Goal: Task Accomplishment & Management: Complete application form

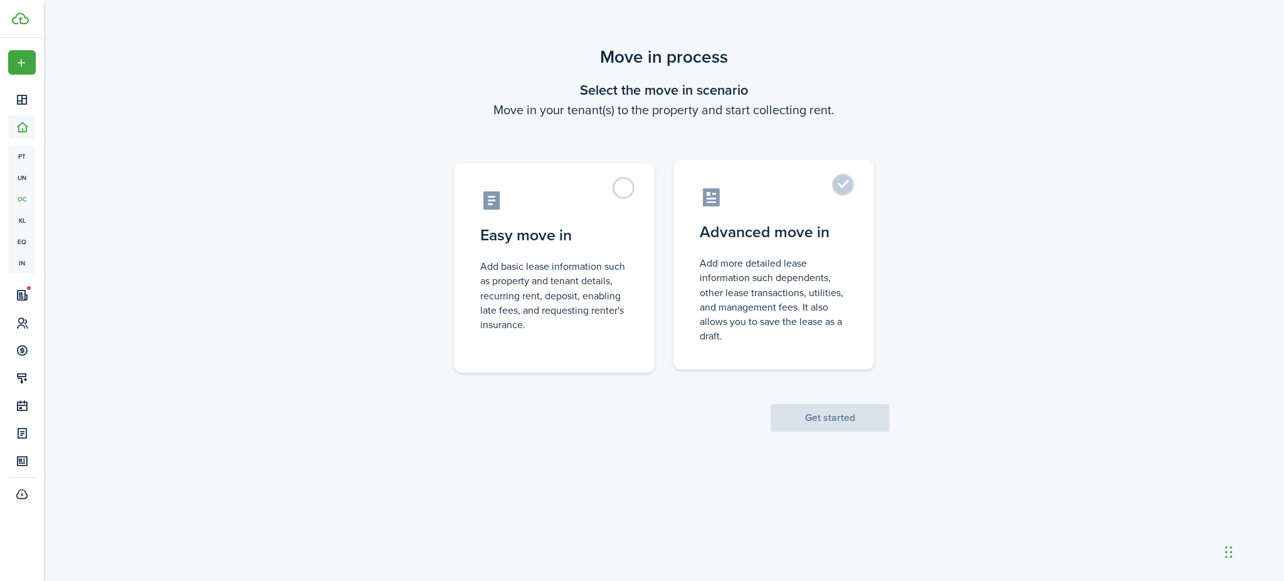
click at [847, 190] on label "Advanced move in Add more detailed lease information such dependents, other lea…" at bounding box center [773, 264] width 201 height 209
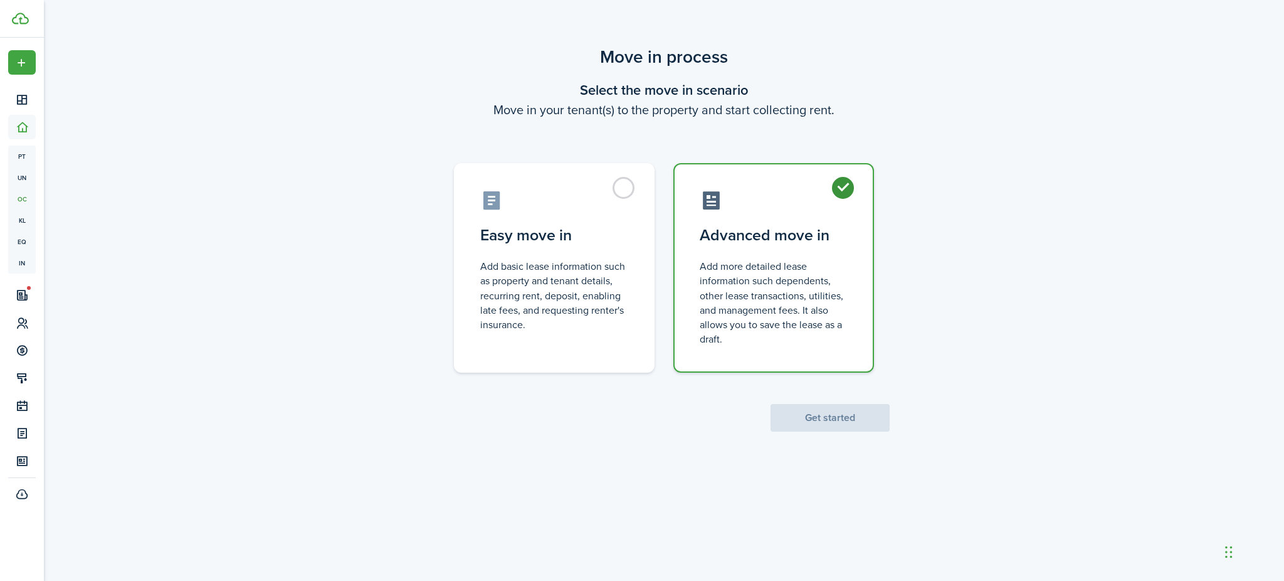
radio input "true"
click at [845, 415] on button "Get started" at bounding box center [830, 418] width 119 height 28
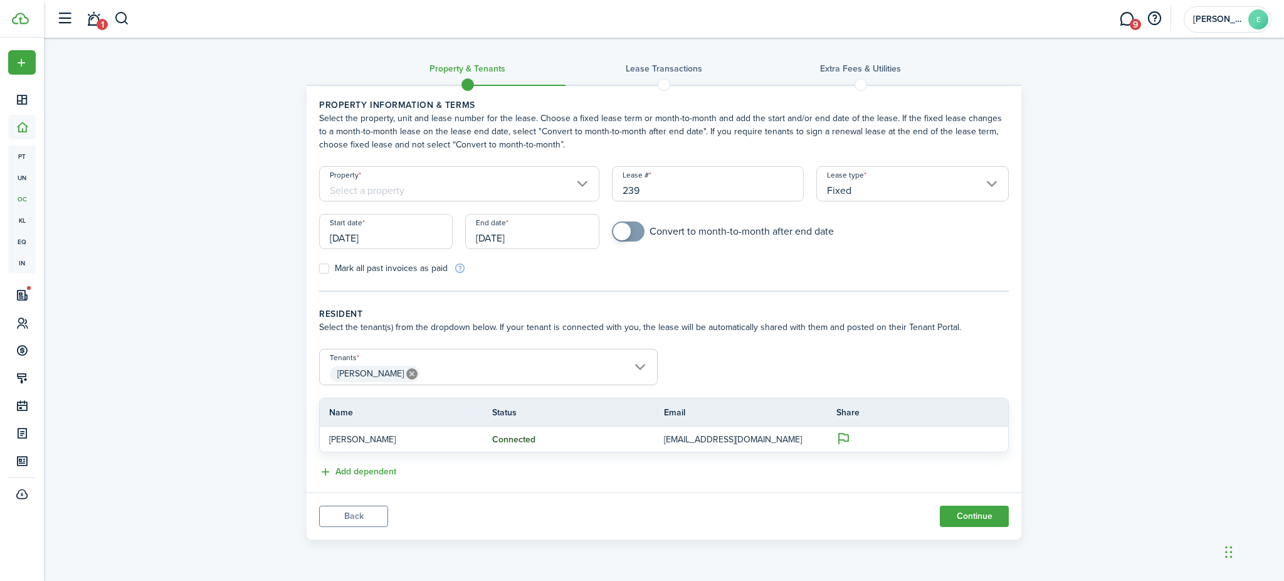
click at [547, 176] on input "Property" at bounding box center [459, 183] width 280 height 35
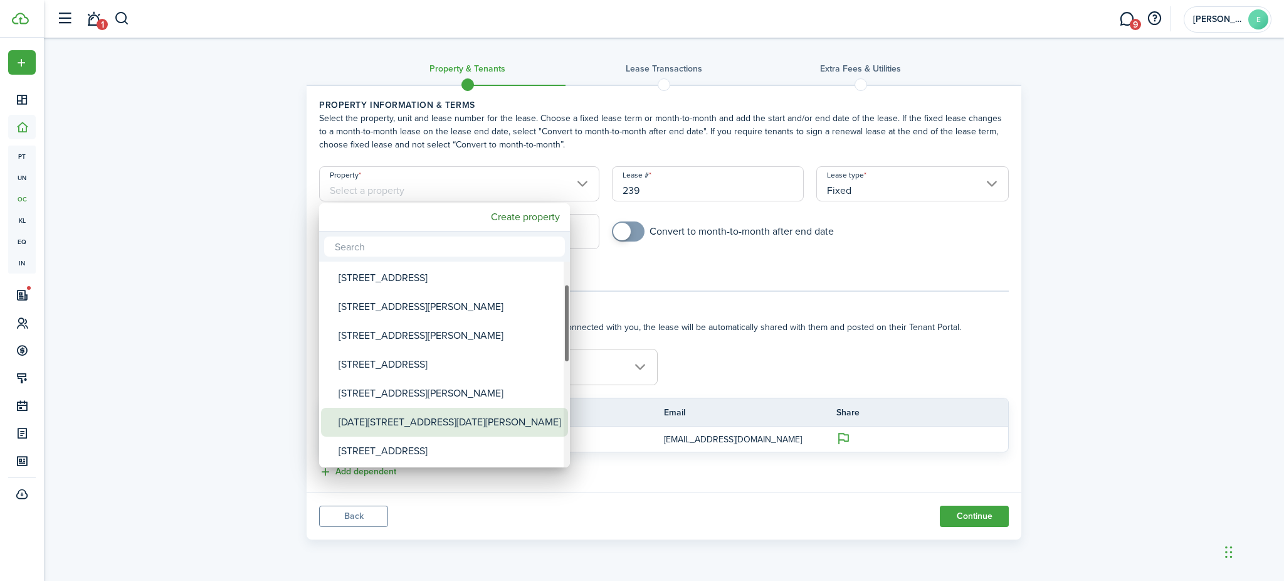
click at [455, 428] on div "[DATE][STREET_ADDRESS][DATE][PERSON_NAME]" at bounding box center [450, 422] width 222 height 29
type input "[DATE][STREET_ADDRESS][DATE][PERSON_NAME]"
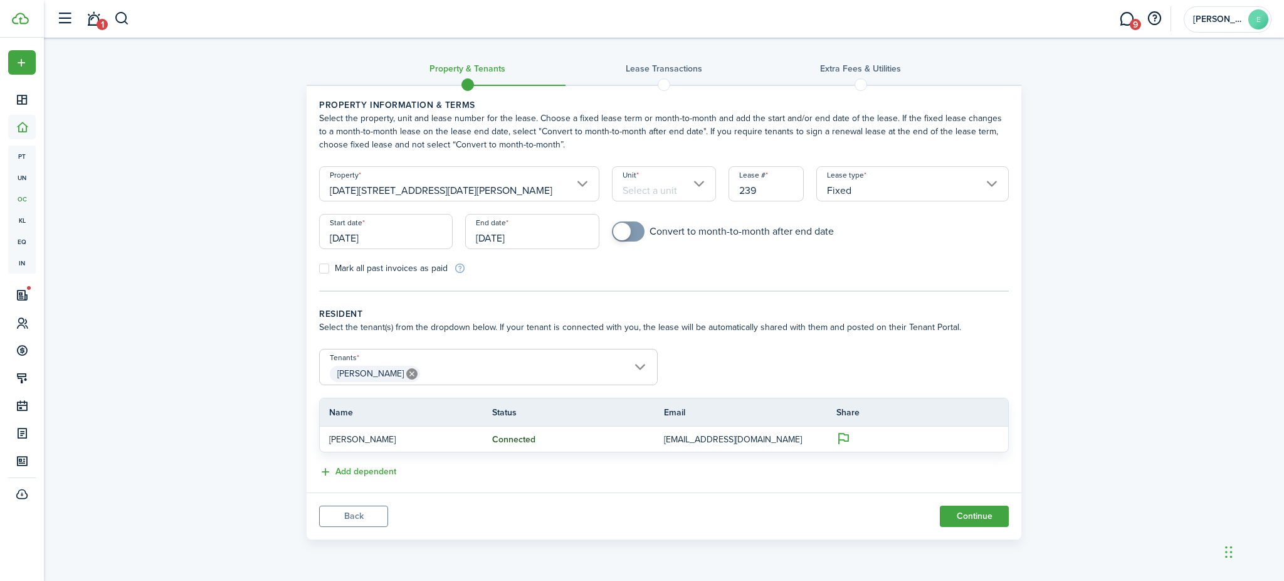
click at [675, 184] on input "Unit" at bounding box center [664, 183] width 105 height 35
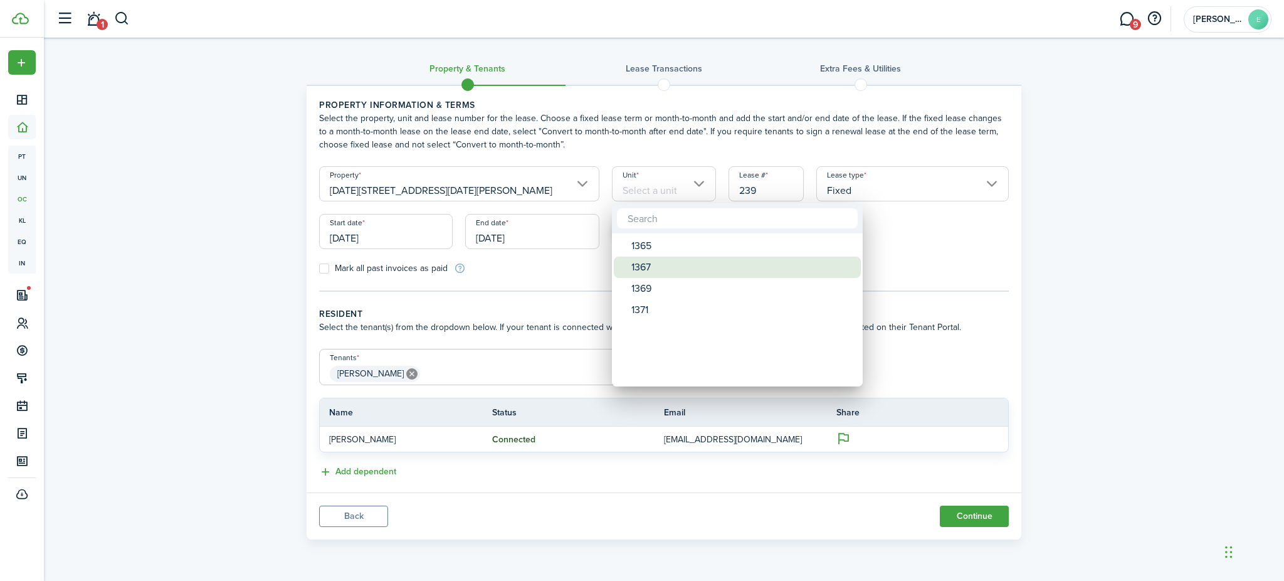
click at [678, 270] on div "1367" at bounding box center [742, 266] width 222 height 21
type input "1367"
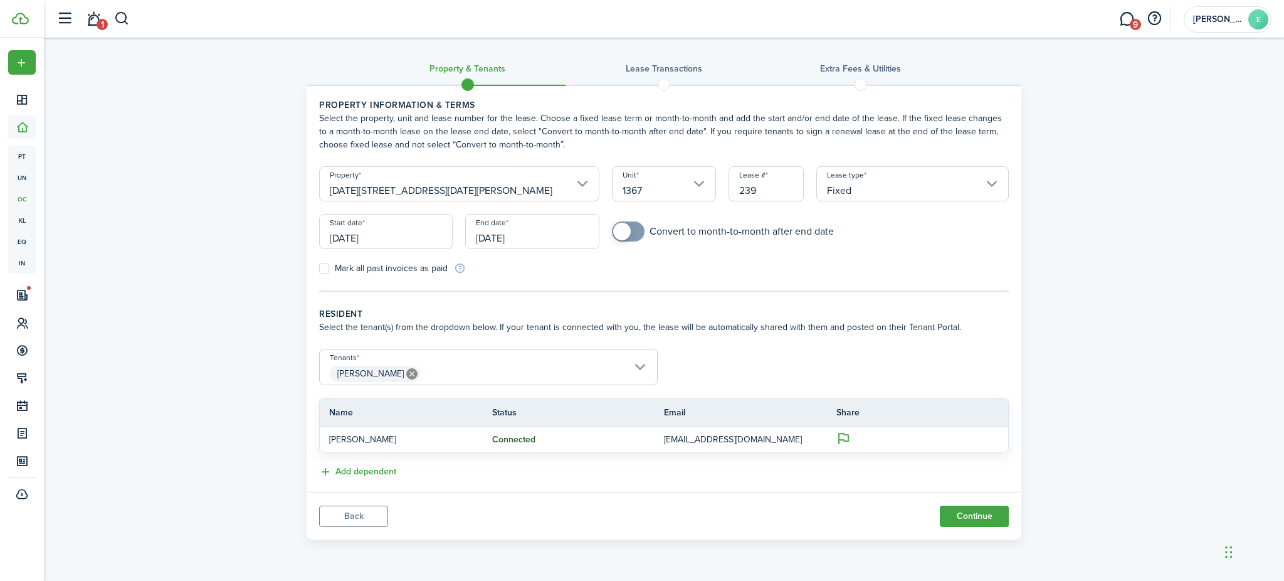
click at [400, 237] on input "[DATE]" at bounding box center [386, 231] width 134 height 35
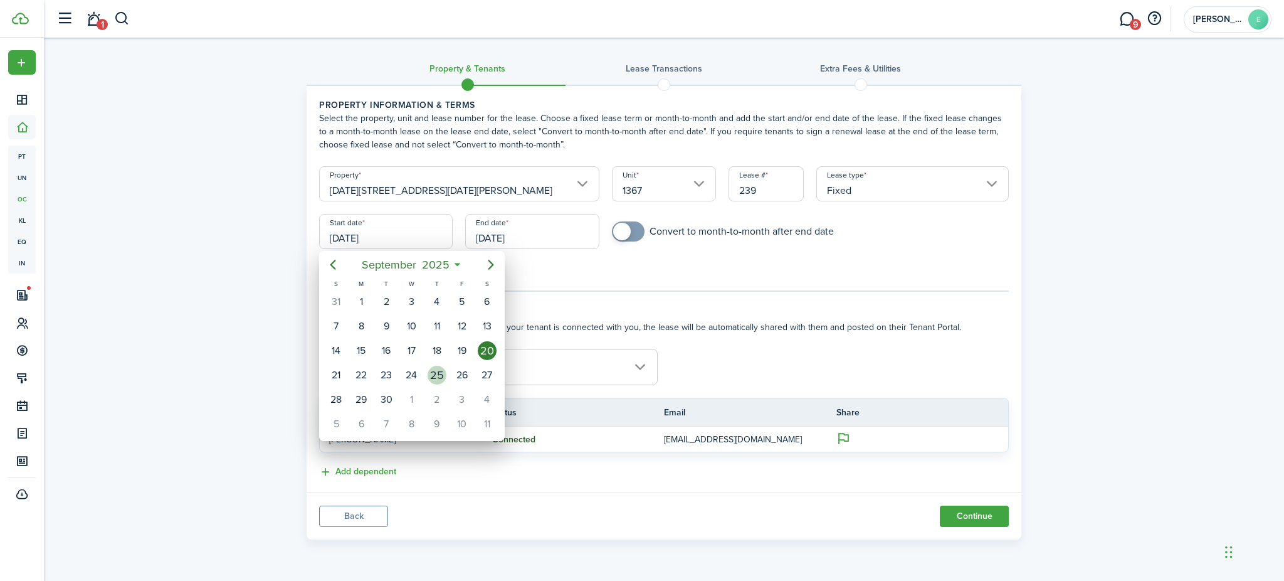
click at [428, 380] on div "25" at bounding box center [437, 375] width 25 height 24
type input "[DATE]"
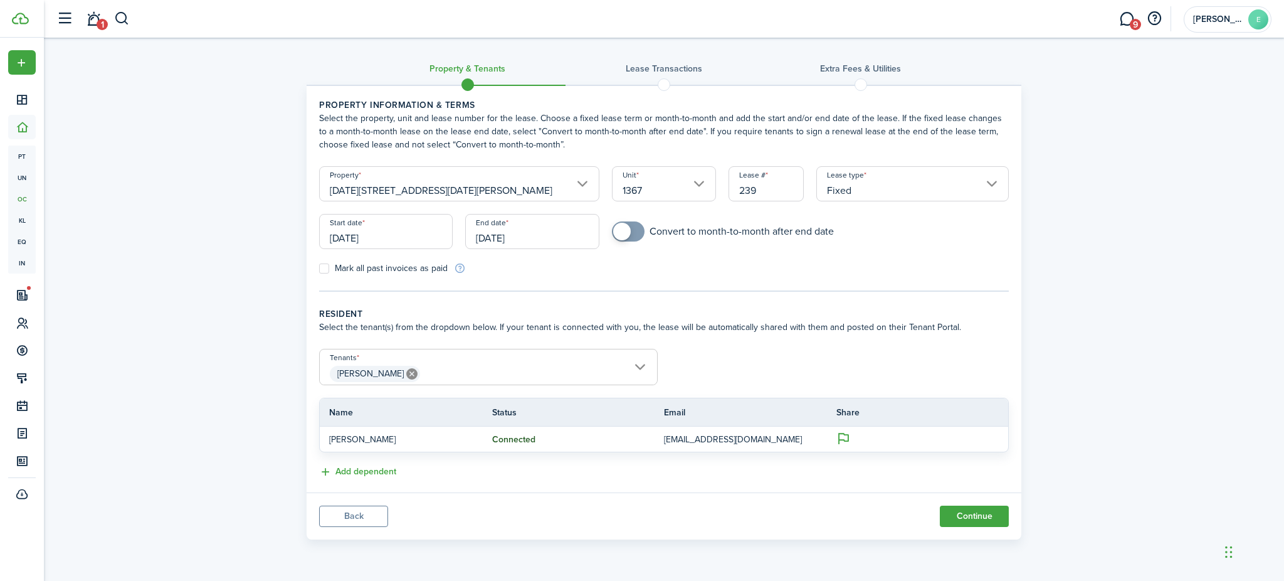
click at [525, 229] on input "[DATE]" at bounding box center [532, 231] width 134 height 35
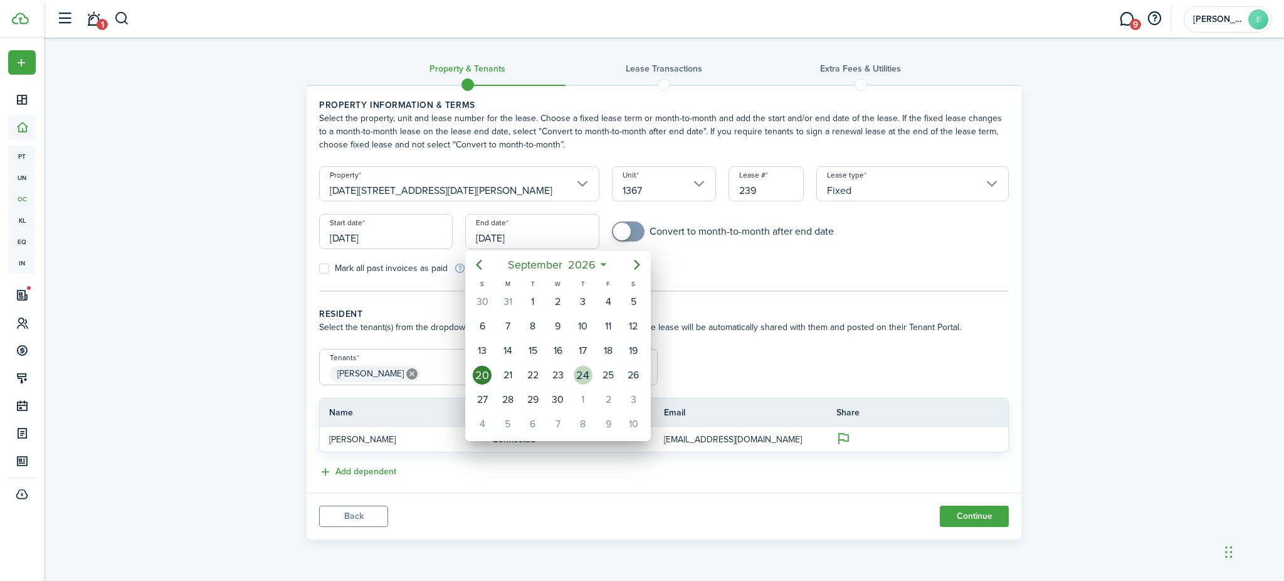
click at [575, 376] on div "24" at bounding box center [583, 375] width 19 height 19
type input "[DATE]"
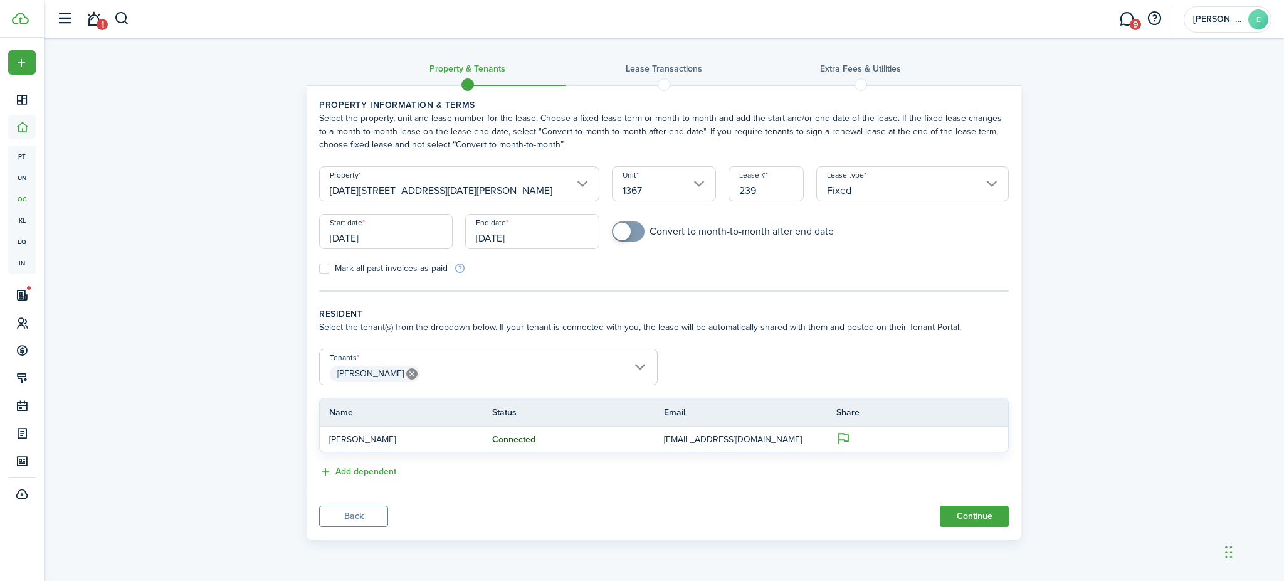
click at [465, 379] on span "[PERSON_NAME]" at bounding box center [488, 373] width 337 height 21
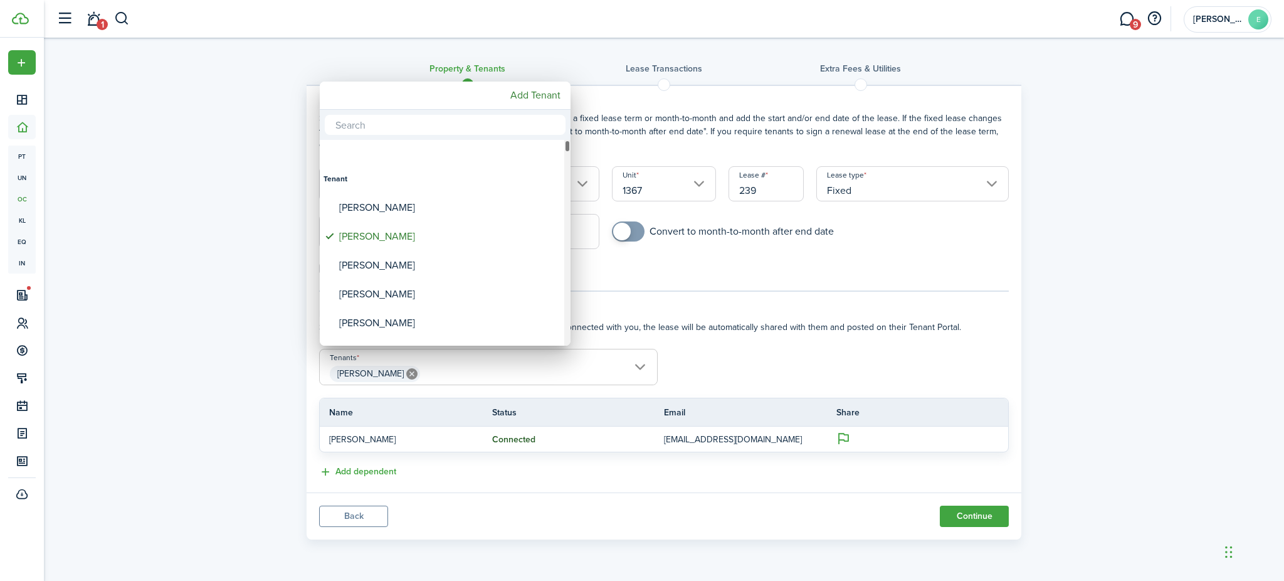
drag, startPoint x: 363, startPoint y: 168, endPoint x: 416, endPoint y: 180, distance: 54.6
click at [416, 180] on div "Tenant" at bounding box center [445, 178] width 243 height 29
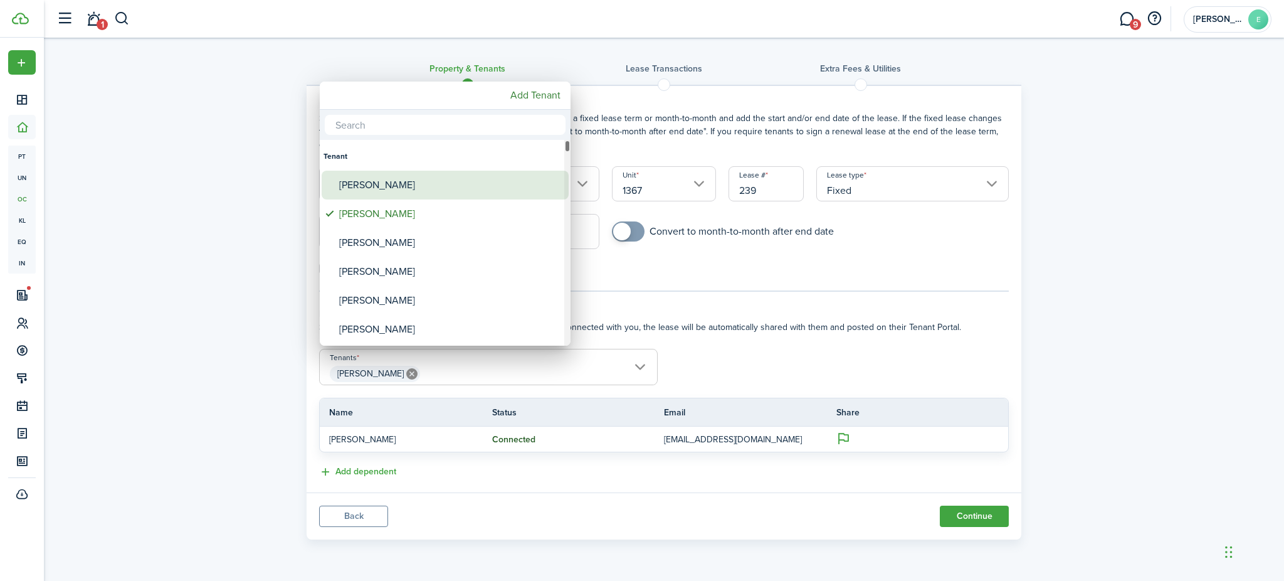
click at [398, 188] on div "[PERSON_NAME]" at bounding box center [450, 185] width 222 height 29
type input "[PERSON_NAME], [PERSON_NAME]"
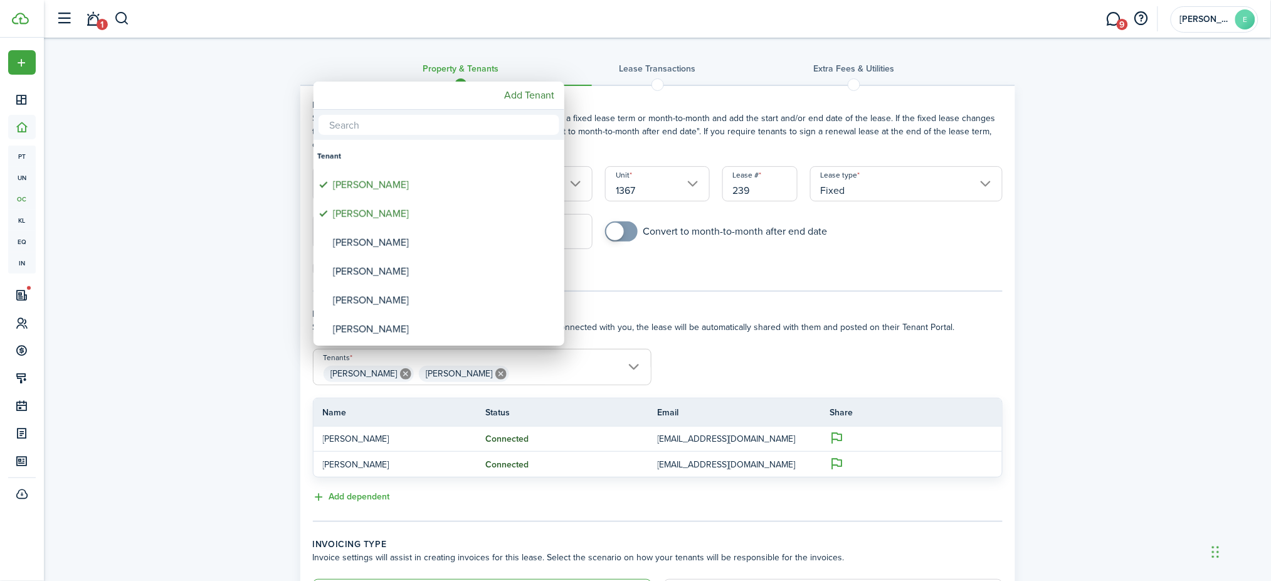
click at [725, 280] on div at bounding box center [636, 290] width 1472 height 781
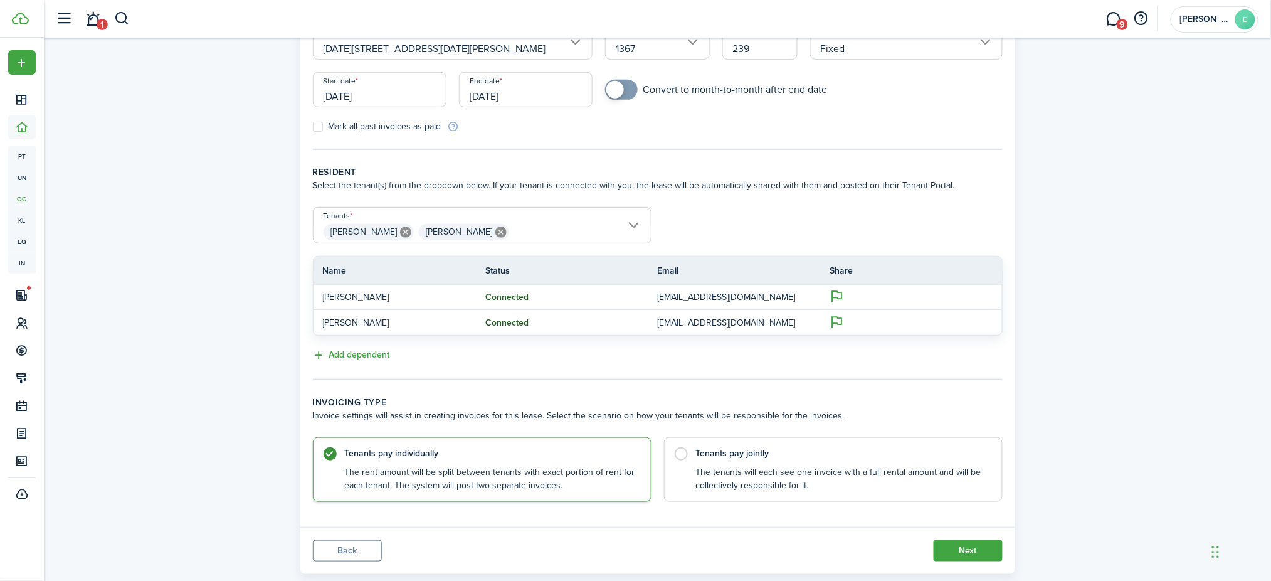
scroll to position [167, 0]
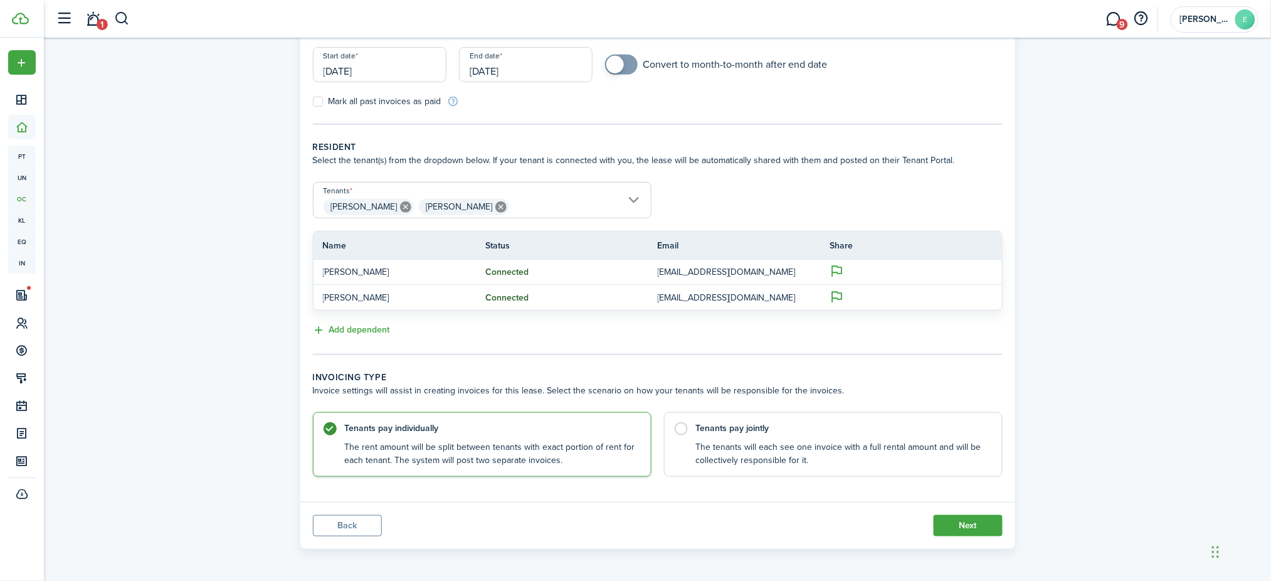
drag, startPoint x: 959, startPoint y: 526, endPoint x: 684, endPoint y: 475, distance: 279.4
click at [688, 489] on panel-main "Property information & terms Select the property, unit and lease number for the…" at bounding box center [657, 233] width 715 height 631
click at [674, 441] on label "Tenants pay jointly The tenants will each see one invoice with a full rental am…" at bounding box center [833, 441] width 339 height 65
radio input "false"
radio input "true"
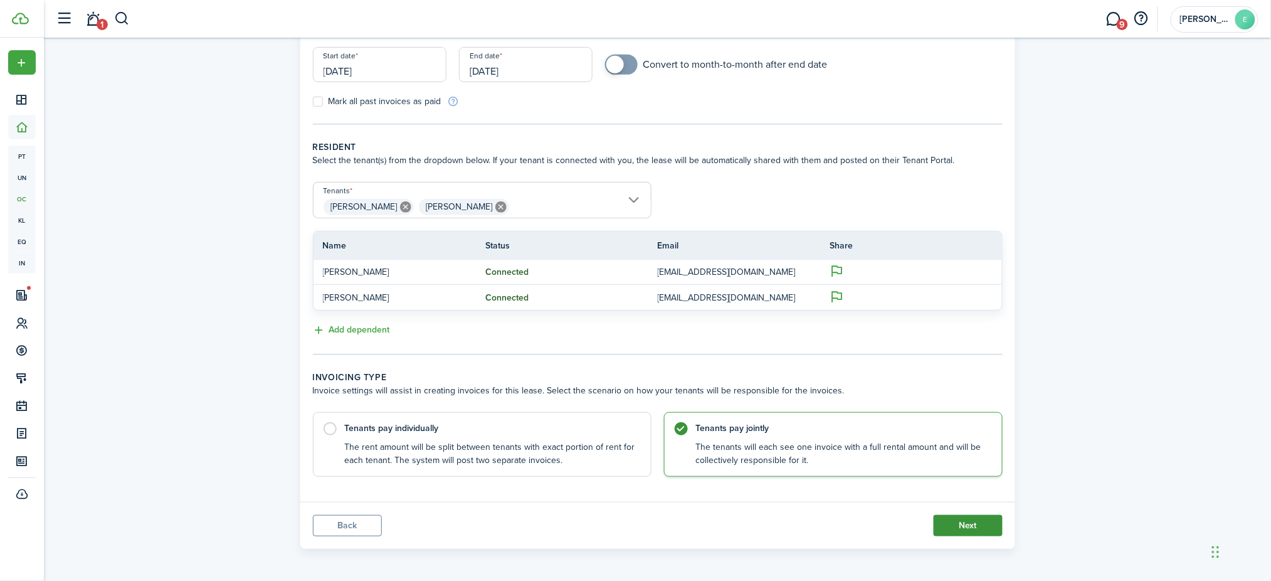
click at [978, 517] on button "Next" at bounding box center [968, 525] width 69 height 21
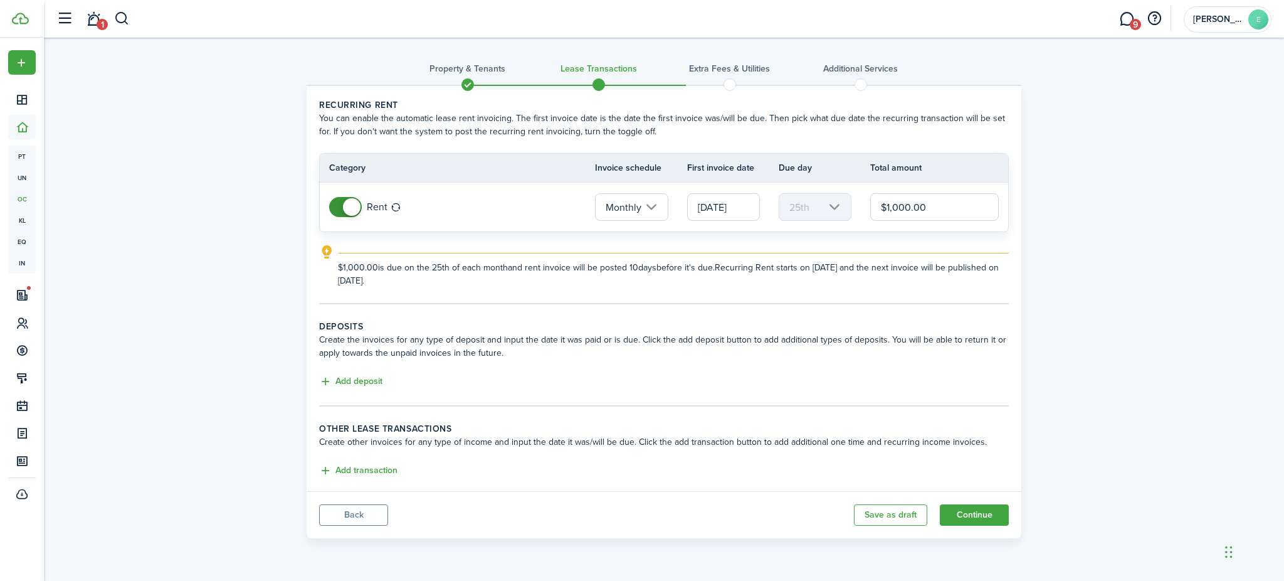
drag, startPoint x: 934, startPoint y: 209, endPoint x: 788, endPoint y: 166, distance: 153.0
click at [788, 166] on table "Category Invoice schedule First invoice date Due day Total amount Rent Monthly …" at bounding box center [664, 192] width 690 height 79
type input "$1,195.00"
click at [321, 381] on button "Add deposit" at bounding box center [350, 381] width 63 height 14
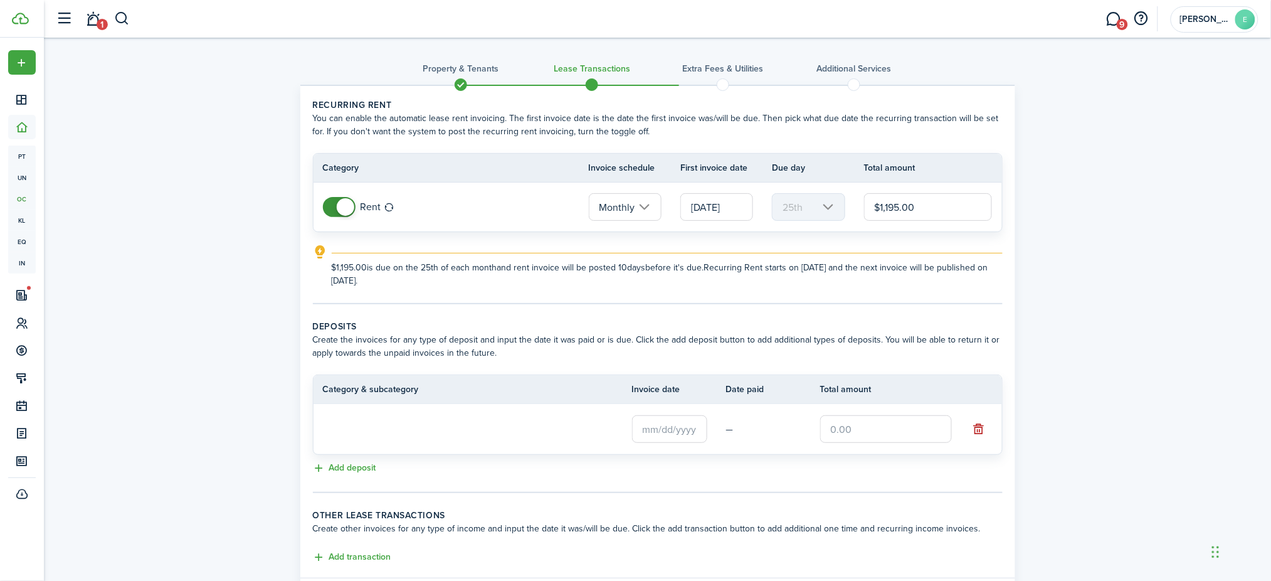
click at [676, 435] on input "text" at bounding box center [669, 429] width 75 height 28
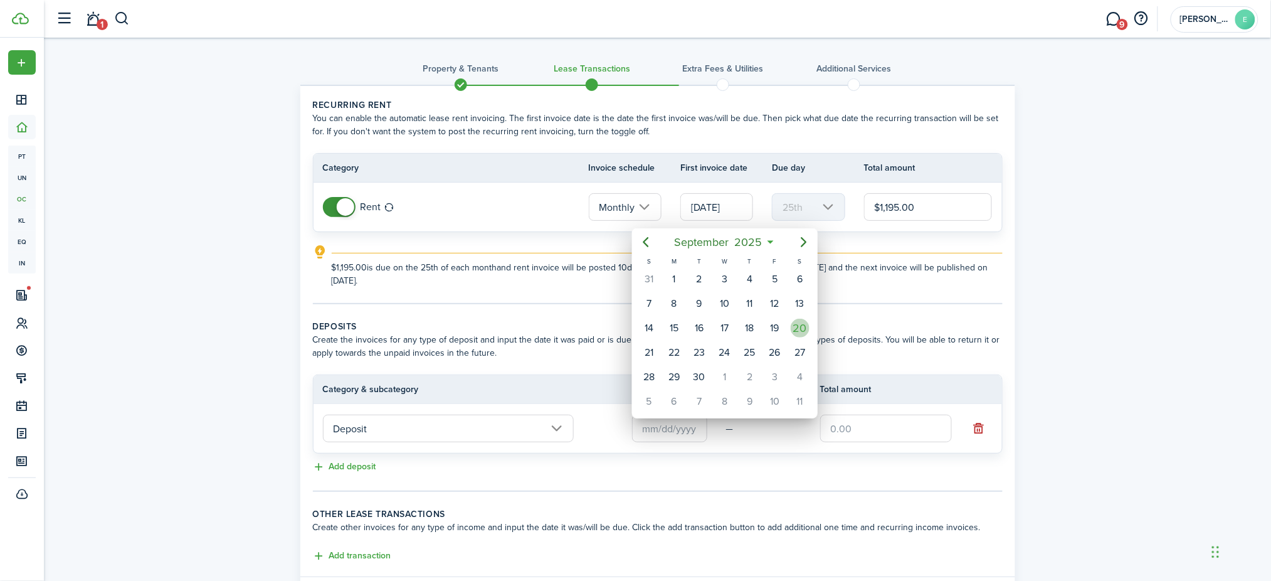
click at [793, 324] on div "20" at bounding box center [800, 328] width 19 height 19
type input "[DATE]"
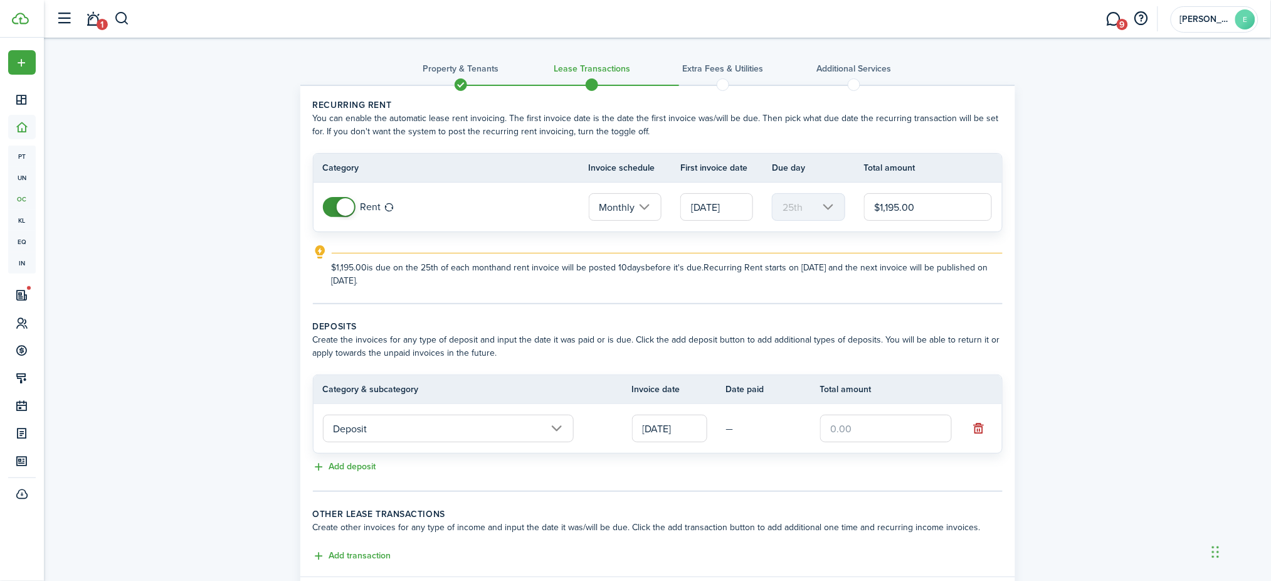
click at [867, 430] on input "text" at bounding box center [886, 428] width 132 height 28
type input "$1,000.00"
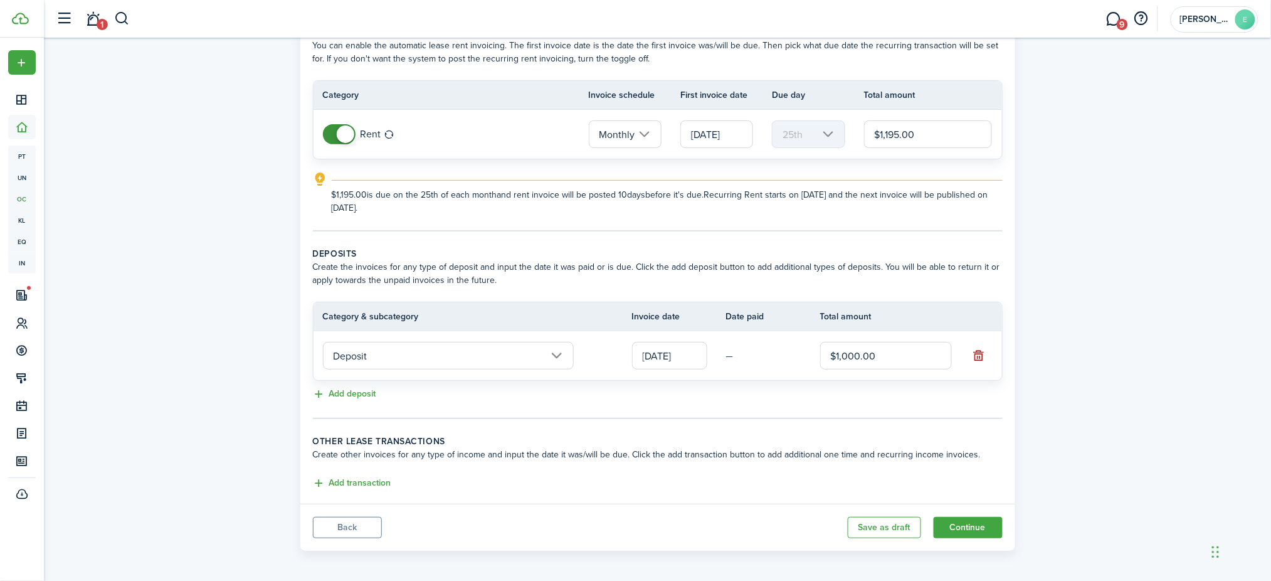
scroll to position [75, 0]
click at [979, 531] on button "Continue" at bounding box center [968, 524] width 69 height 21
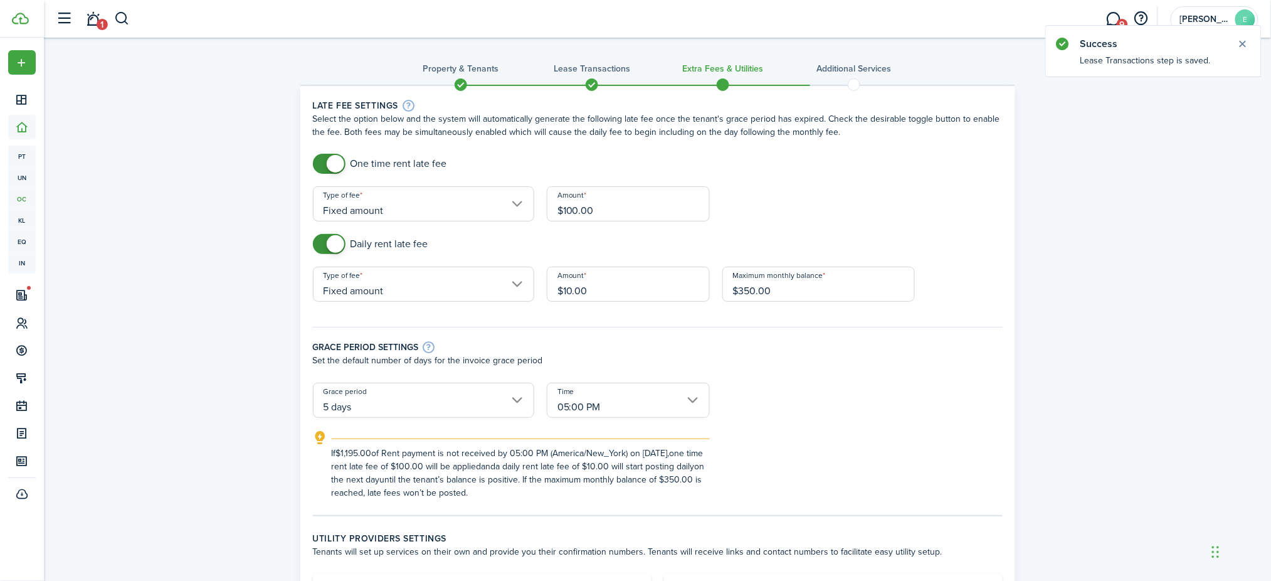
drag, startPoint x: 313, startPoint y: 246, endPoint x: 323, endPoint y: 251, distance: 11.5
checkbox input "false"
click at [323, 249] on span at bounding box center [329, 244] width 13 height 20
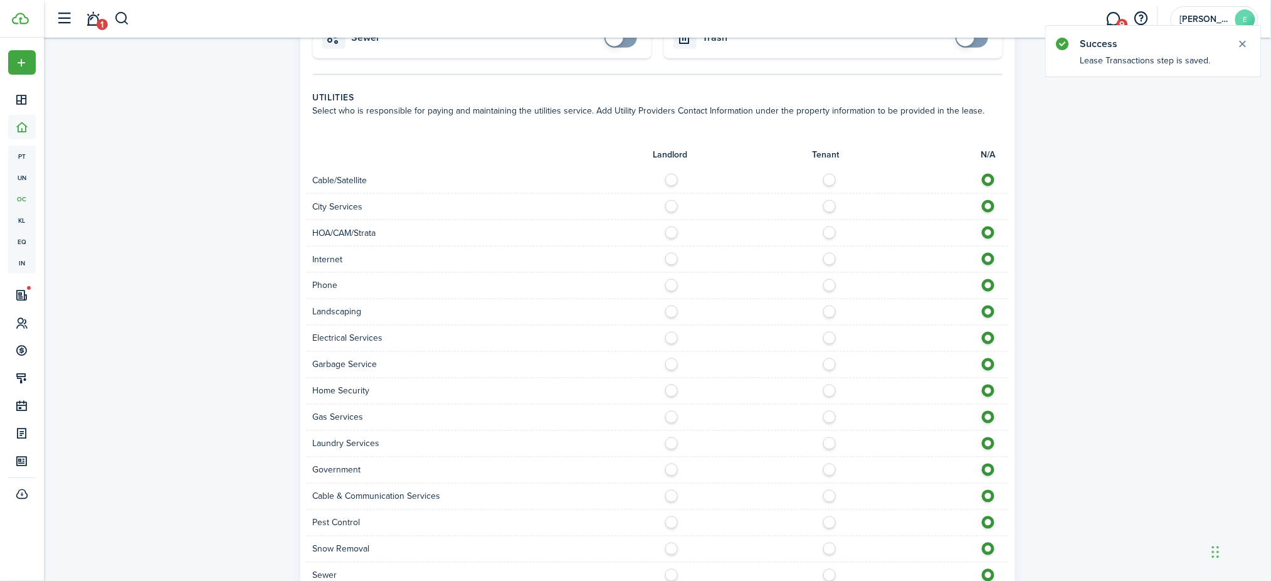
scroll to position [716, 0]
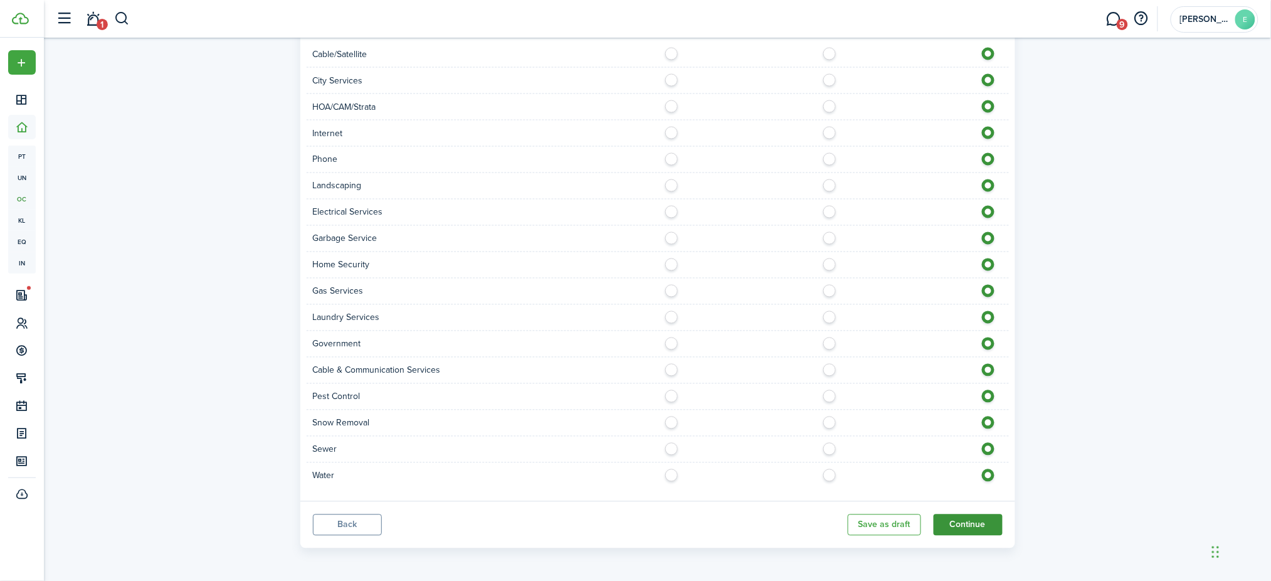
click at [983, 523] on button "Continue" at bounding box center [968, 524] width 69 height 21
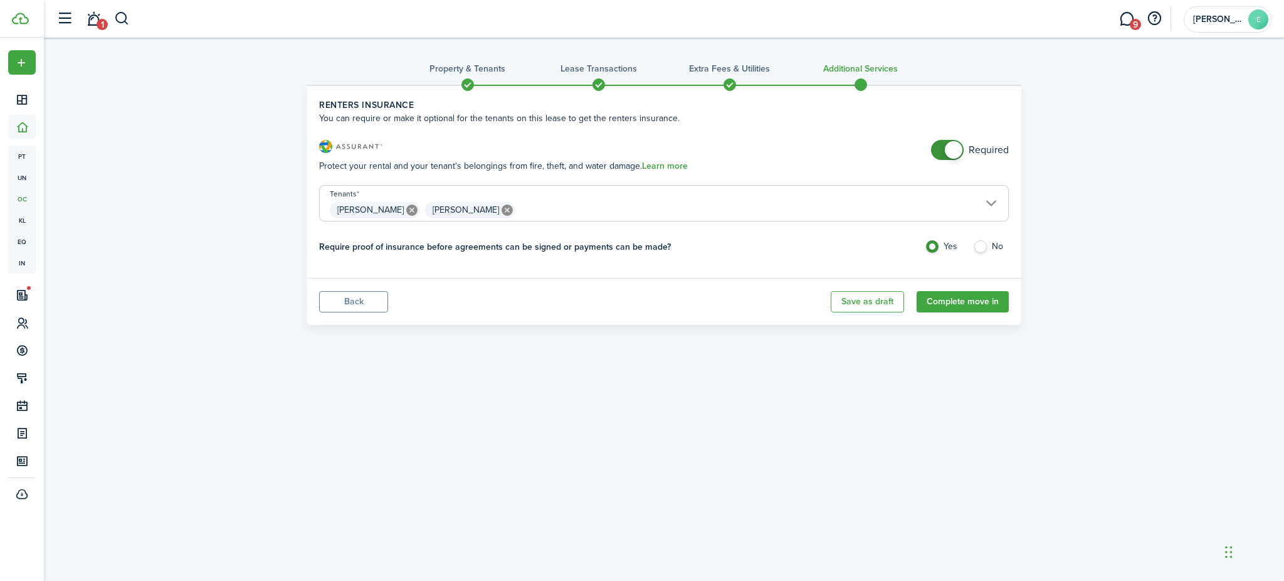
checkbox input "false"
click at [941, 152] on span at bounding box center [947, 150] width 13 height 20
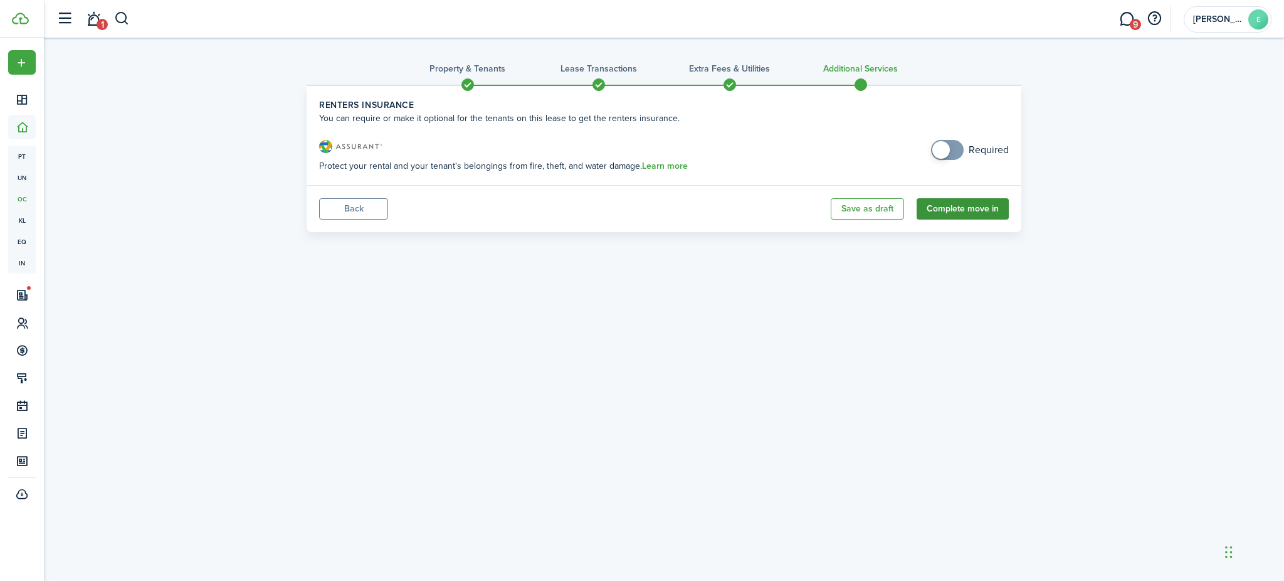
click at [925, 216] on button "Complete move in" at bounding box center [963, 208] width 92 height 21
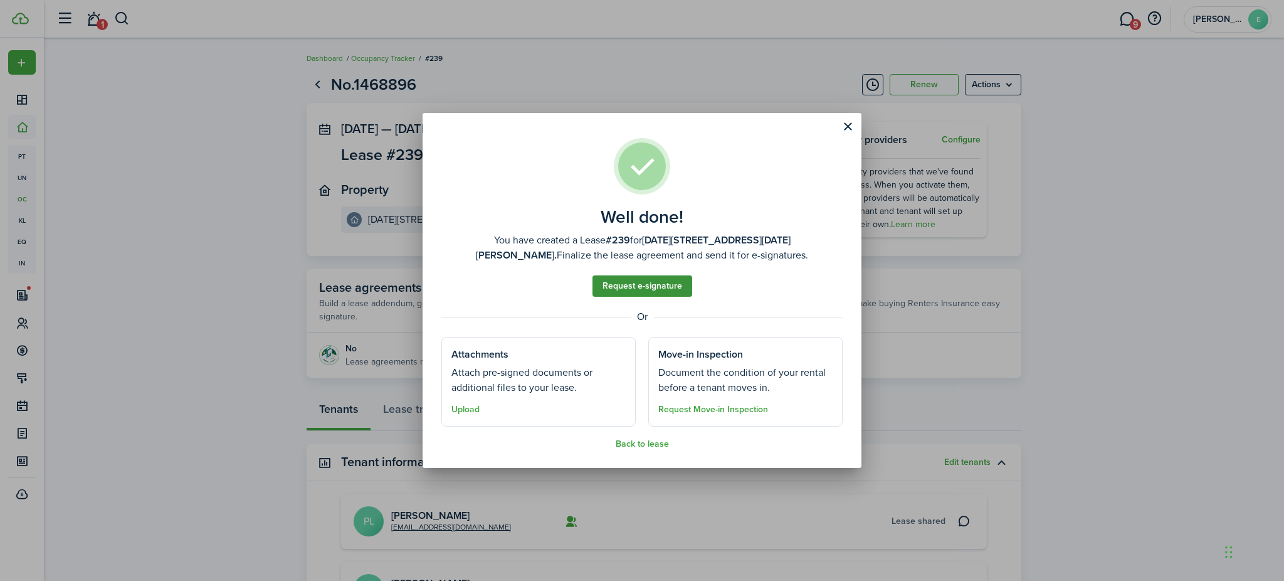
click at [621, 290] on link "Request e-signature" at bounding box center [643, 285] width 100 height 21
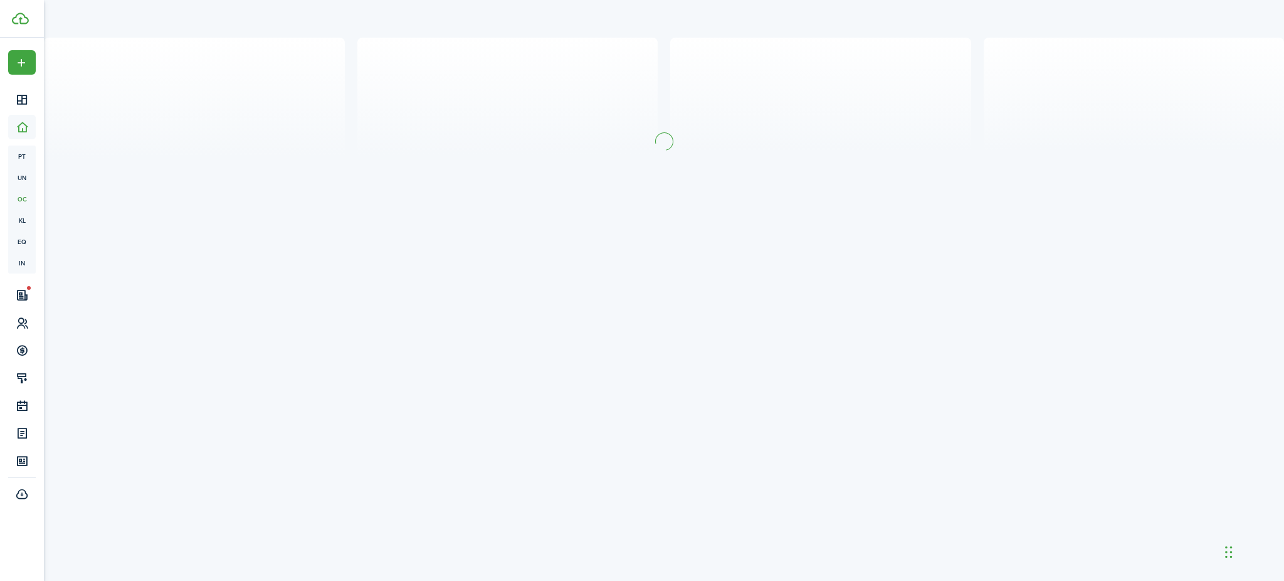
click at [621, 236] on assembled-view "Well done! You have created a Lease #239 for [DATE][STREET_ADDRESS][DATE][PERSO…" at bounding box center [641, 80] width 401 height 311
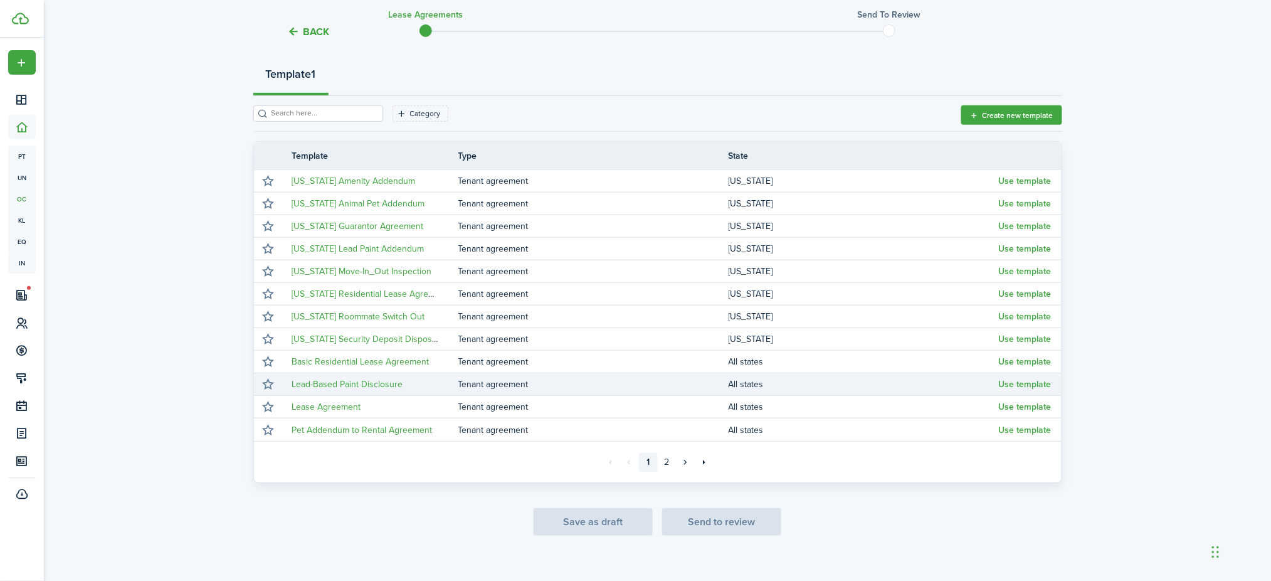
scroll to position [139, 0]
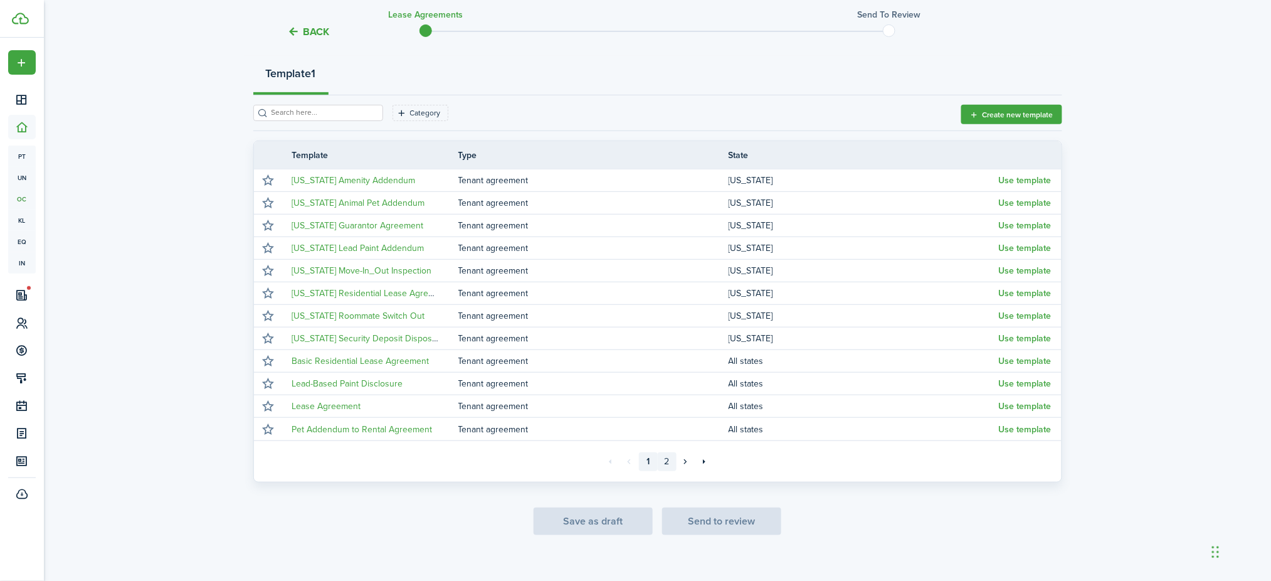
click at [669, 463] on link "2" at bounding box center [667, 461] width 19 height 19
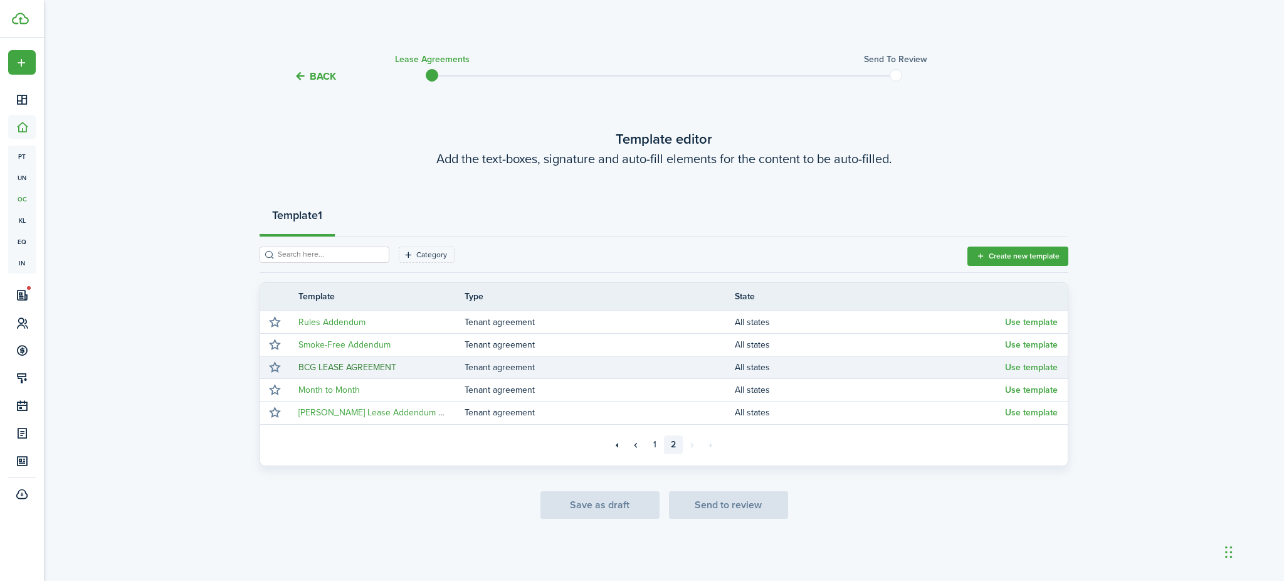
click at [374, 367] on link "BCG LEASE AGREEMENT" at bounding box center [347, 367] width 98 height 13
